Goal: Navigation & Orientation: Find specific page/section

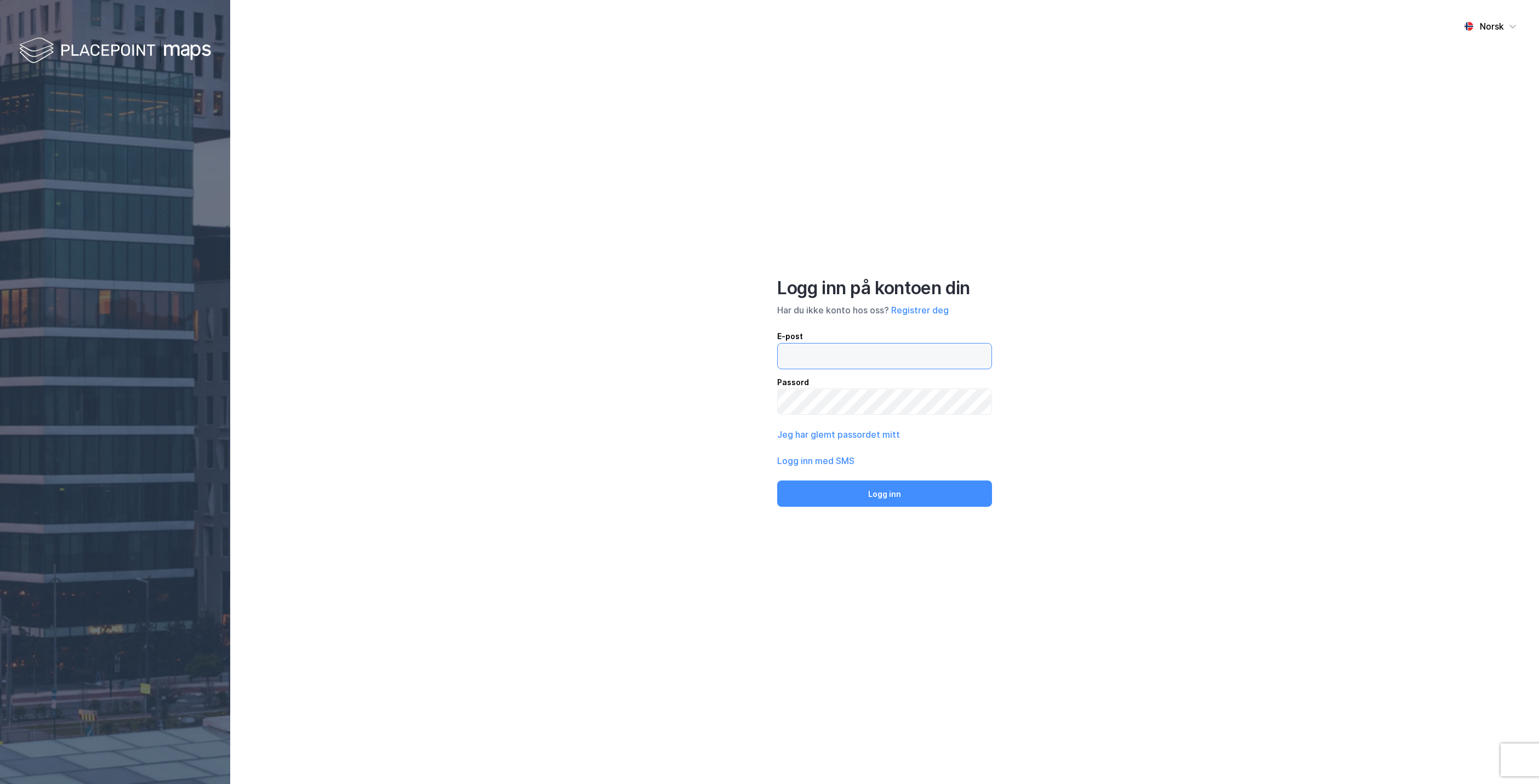
click at [811, 354] on input "email" at bounding box center [885, 356] width 214 height 25
type input "[EMAIL_ADDRESS][DOMAIN_NAME]"
click at [883, 490] on button "Logg inn" at bounding box center [884, 494] width 215 height 27
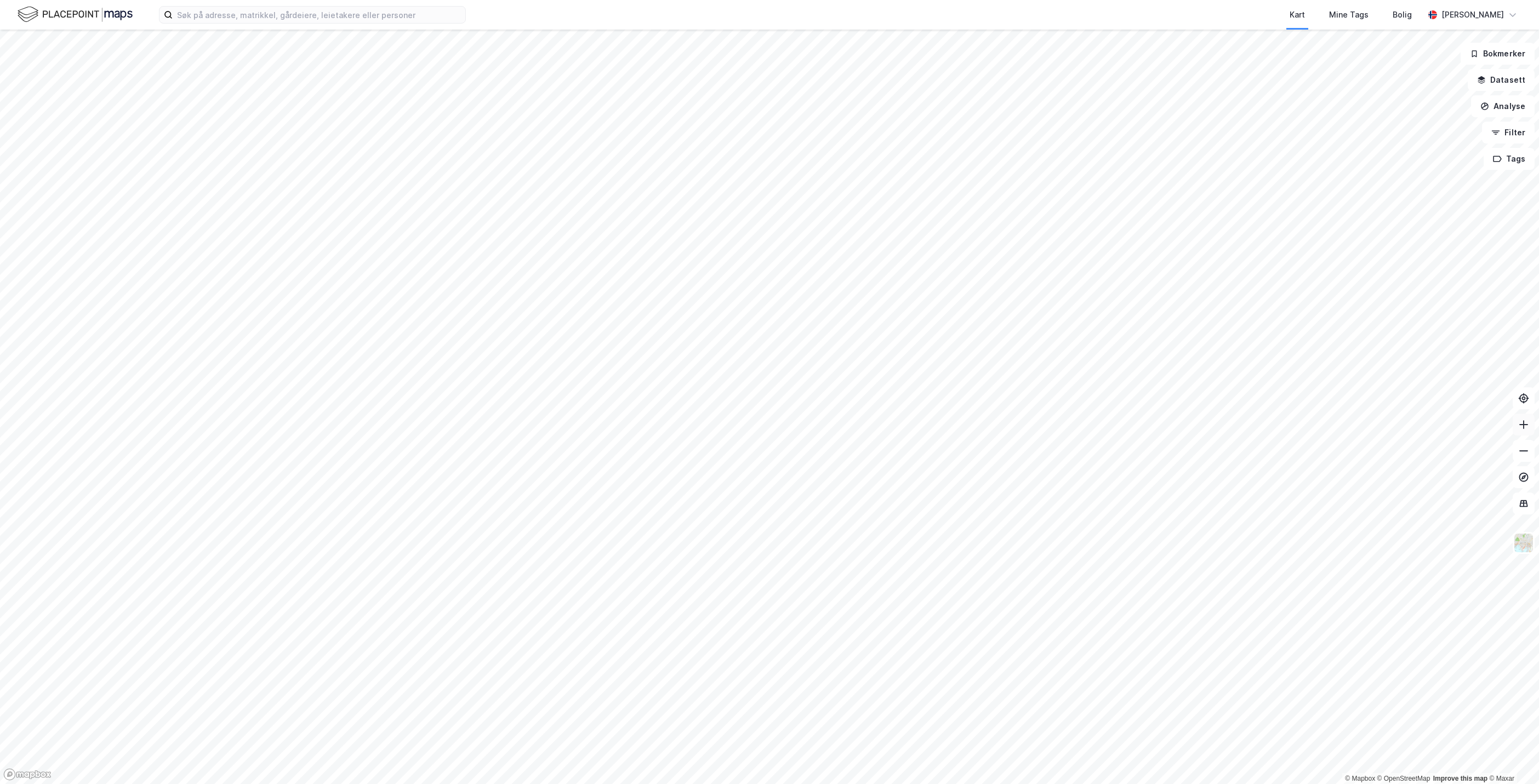
click at [1526, 429] on icon at bounding box center [1524, 425] width 11 height 11
